Goal: Task Accomplishment & Management: Use online tool/utility

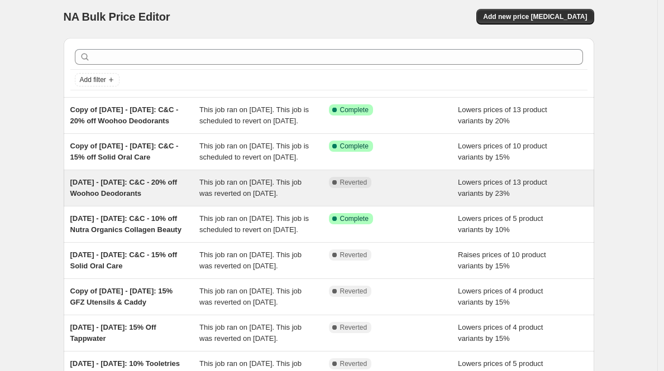
scroll to position [57, 0]
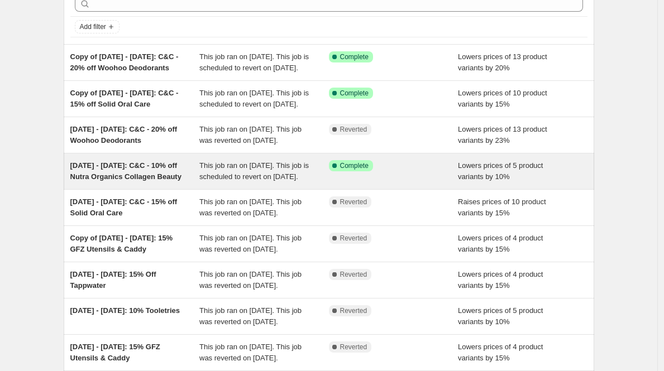
click at [156, 181] on span "[DATE] - [DATE]: C&C - 10% off Nutra Organics Collagen Beauty" at bounding box center [125, 171] width 111 height 20
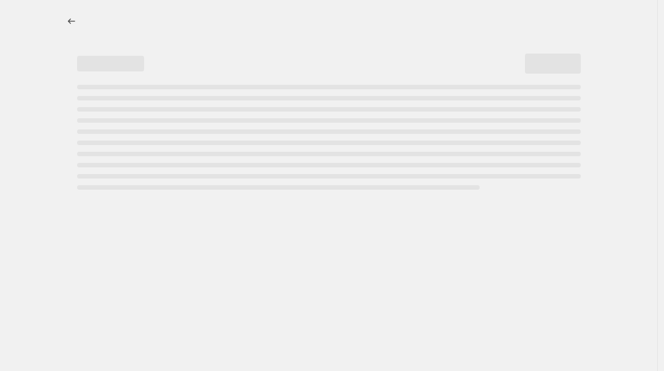
select select "percentage"
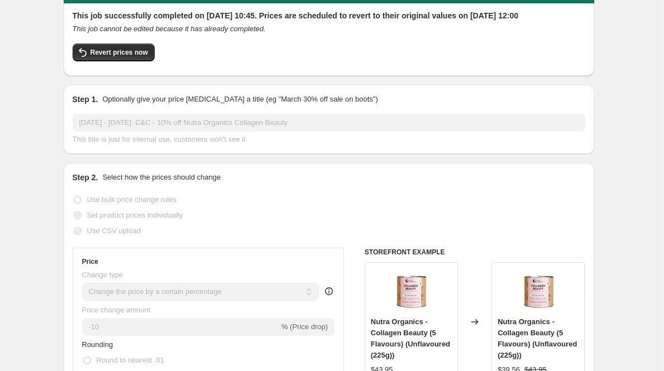
scroll to position [75, 0]
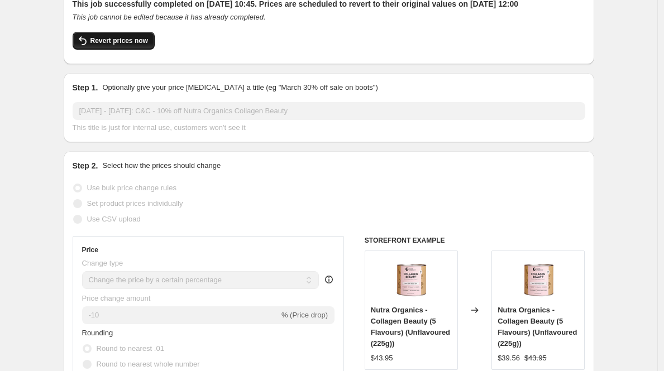
click at [111, 45] on span "Revert prices now" at bounding box center [118, 40] width 57 height 9
checkbox input "false"
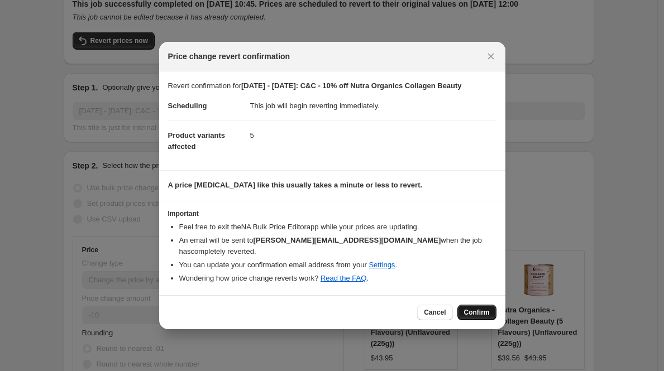
click at [480, 308] on span "Confirm" at bounding box center [477, 312] width 26 height 9
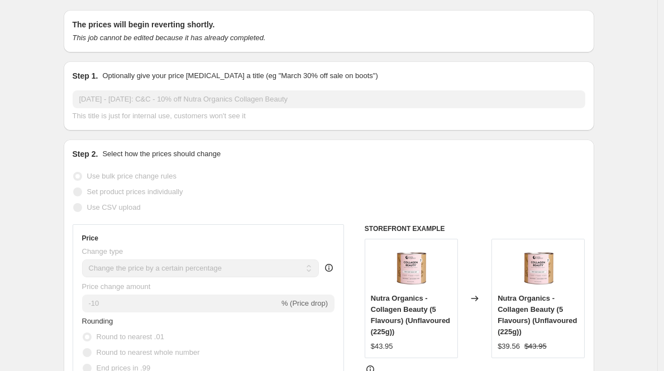
scroll to position [0, 0]
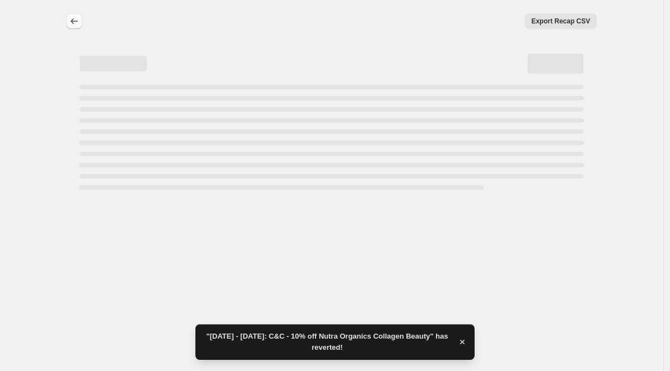
select select "percentage"
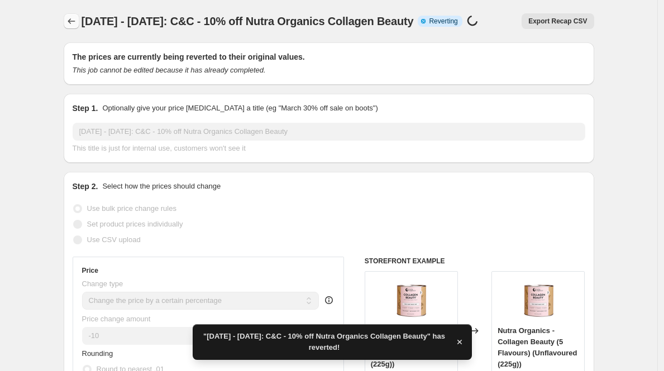
checkbox input "true"
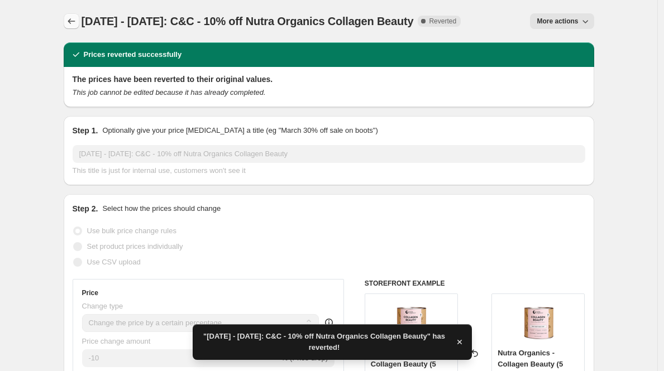
click at [74, 26] on icon "Price change jobs" at bounding box center [71, 21] width 11 height 11
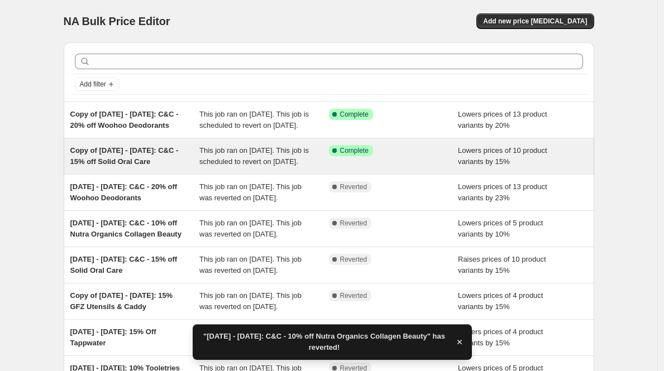
click at [144, 166] on span "Copy of [DATE] - [DATE]: C&C - 15% off Solid Oral Care" at bounding box center [124, 156] width 108 height 20
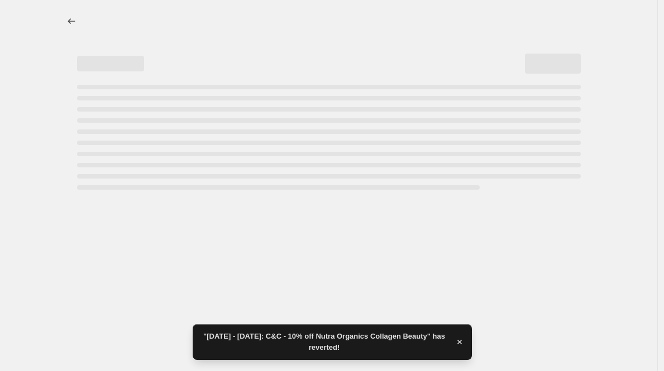
select select "percentage"
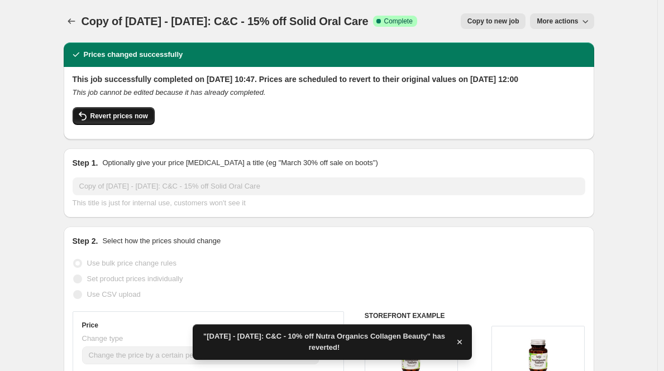
click at [87, 125] on button "Revert prices now" at bounding box center [114, 116] width 82 height 18
checkbox input "false"
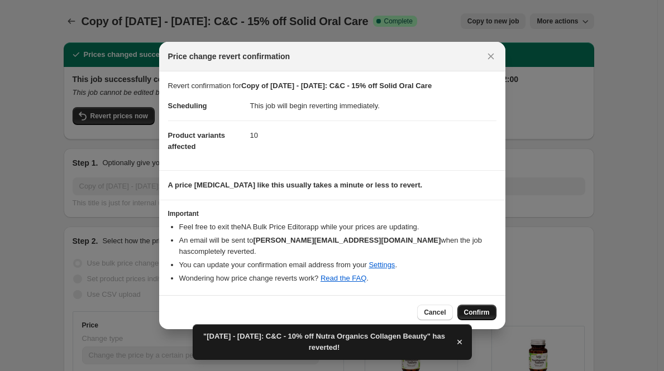
click at [467, 309] on span "Confirm" at bounding box center [477, 312] width 26 height 9
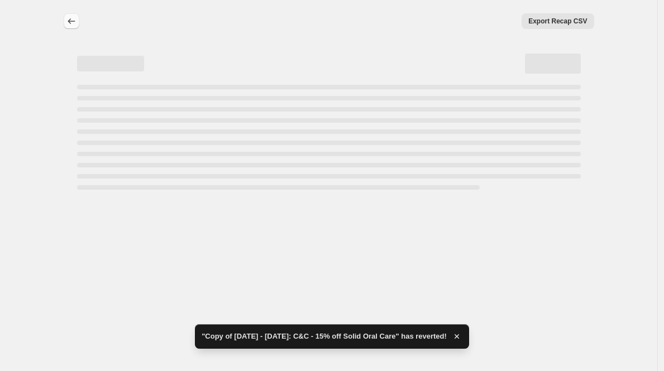
select select "percentage"
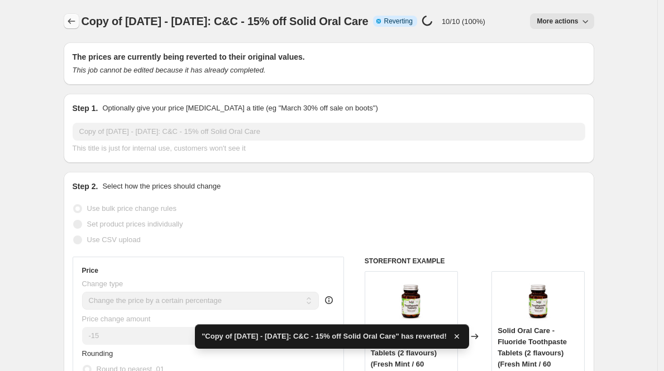
checkbox input "true"
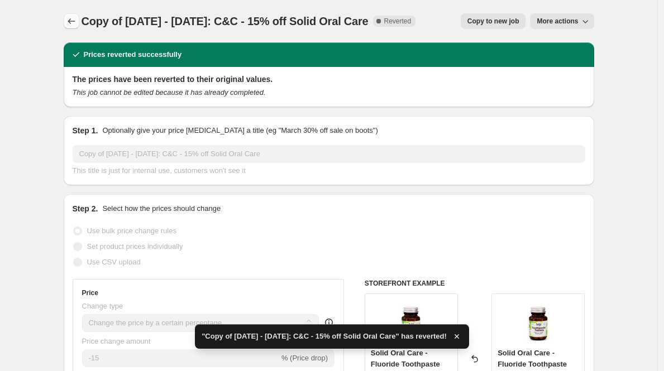
click at [75, 21] on icon "Price change jobs" at bounding box center [71, 21] width 11 height 11
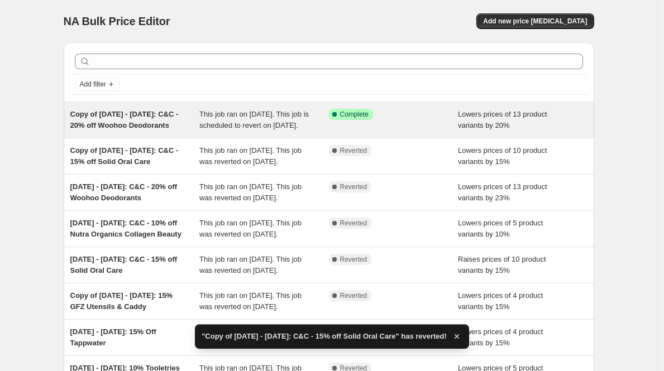
click at [134, 123] on span "Copy of [DATE] - [DATE]: C&C - 20% off Woohoo Deodorants" at bounding box center [124, 120] width 108 height 20
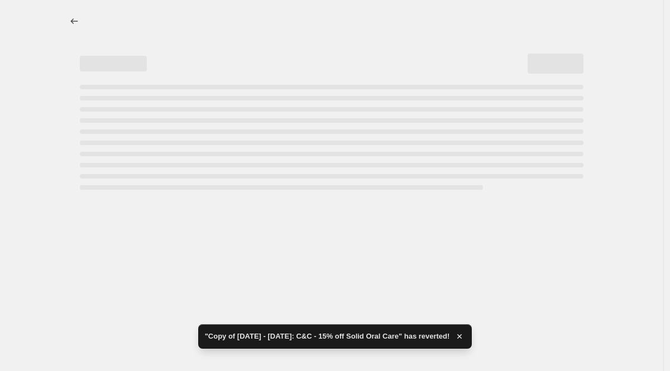
select select "percentage"
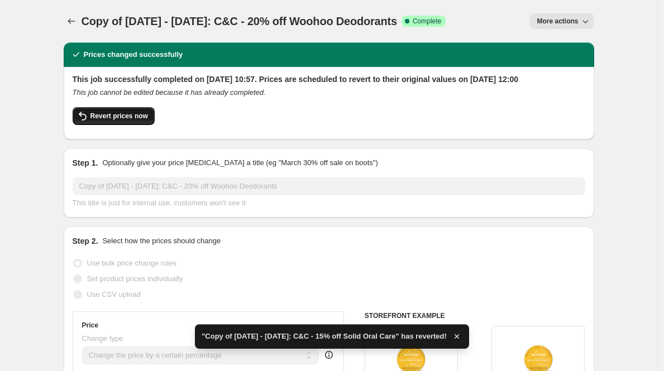
click at [121, 121] on span "Revert prices now" at bounding box center [118, 116] width 57 height 9
checkbox input "false"
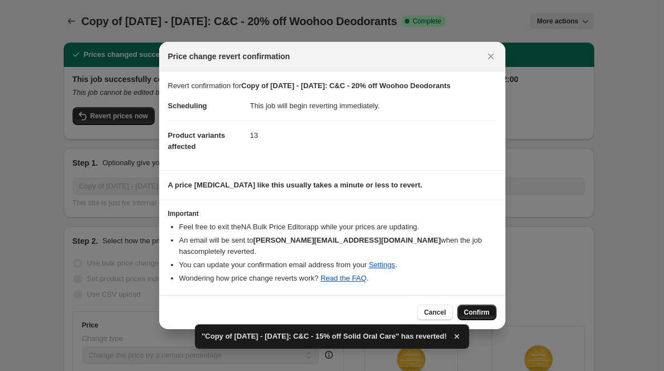
click at [467, 308] on span "Confirm" at bounding box center [477, 312] width 26 height 9
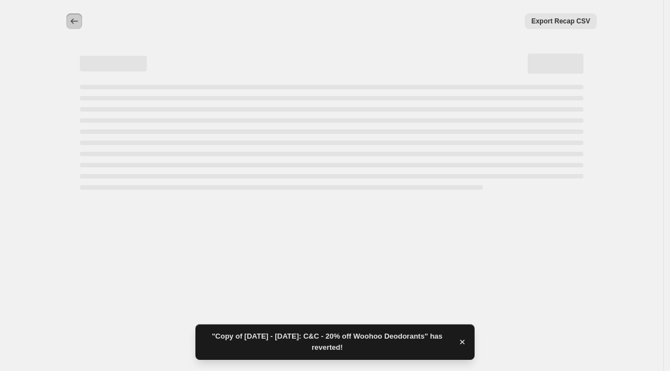
click at [74, 23] on icon "Price change jobs" at bounding box center [74, 21] width 11 height 11
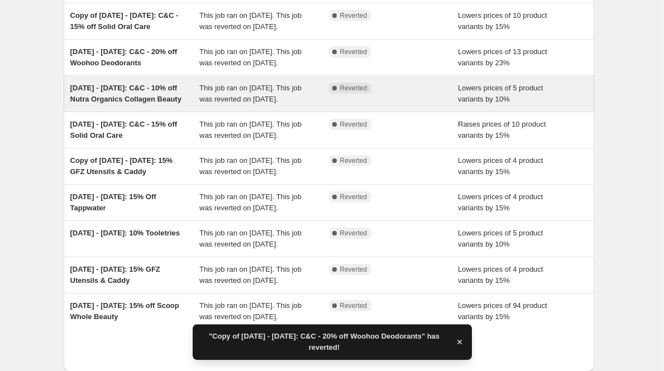
scroll to position [136, 0]
